Goal: Information Seeking & Learning: Learn about a topic

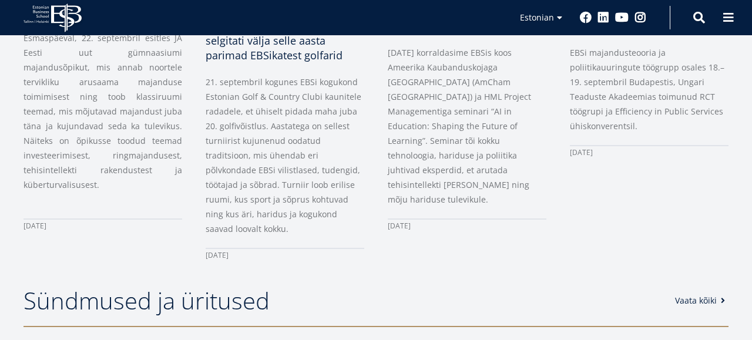
scroll to position [748, 0]
click at [692, 296] on link "Vaata kõiki" at bounding box center [702, 302] width 53 height 12
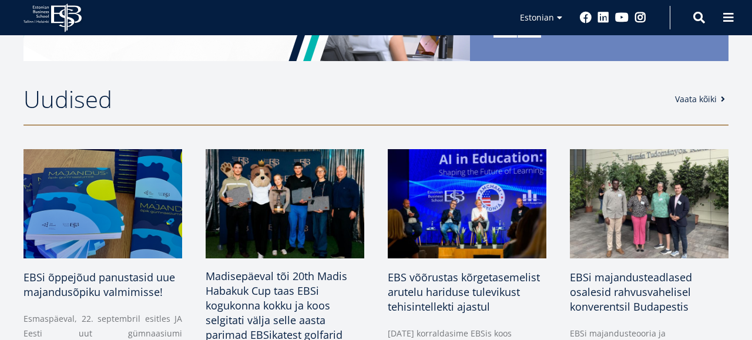
scroll to position [467, 0]
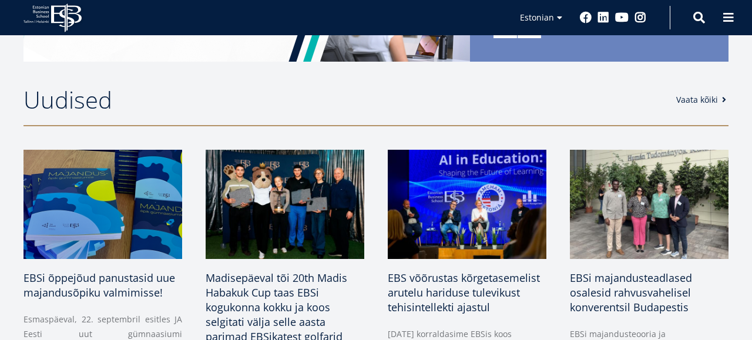
click at [709, 97] on link "Vaata kõiki" at bounding box center [702, 100] width 53 height 12
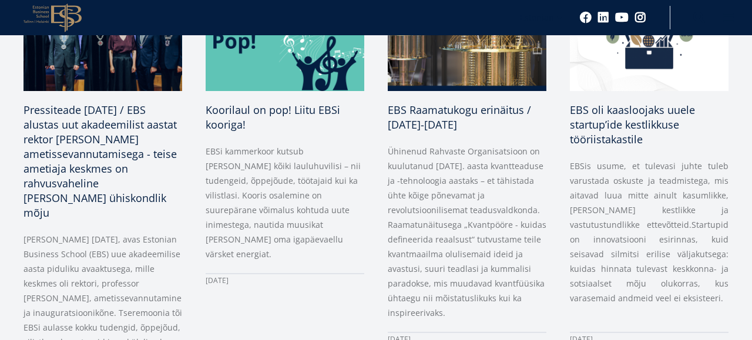
scroll to position [1033, 0]
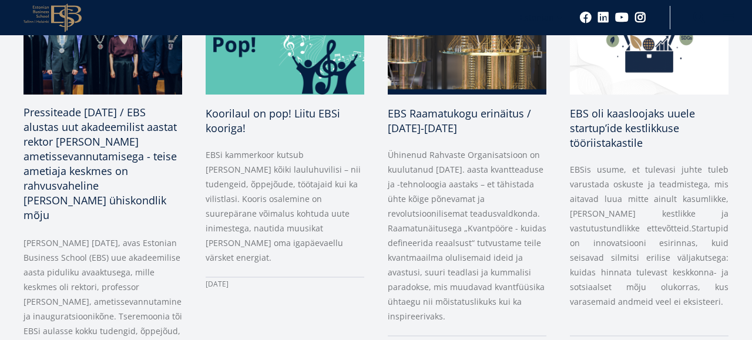
click at [83, 150] on span "Pressiteade [DATE] / EBS alustas uut akadeemilist aastat rektor [PERSON_NAME] a…" at bounding box center [100, 163] width 153 height 117
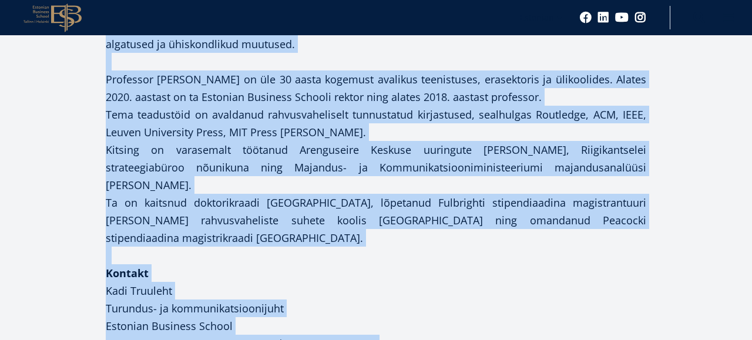
scroll to position [1964, 0]
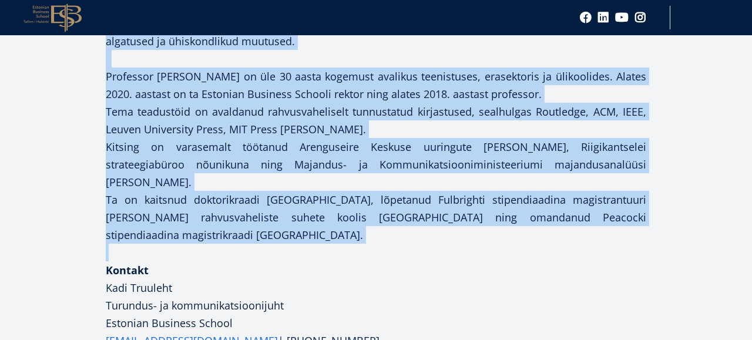
drag, startPoint x: 109, startPoint y: 71, endPoint x: 451, endPoint y: 237, distance: 379.8
copy div "Täna 29. augustil, avas Estonian Business School (EBS) uue akadeemilise aasta p…"
